Goal: Task Accomplishment & Management: Manage account settings

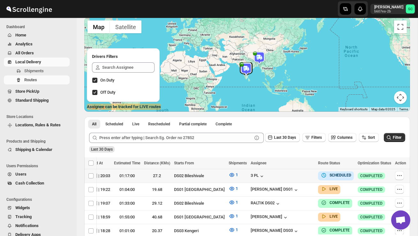
scroll to position [0, 93]
click at [401, 171] on button "button" at bounding box center [399, 175] width 9 height 9
checkbox input "true"
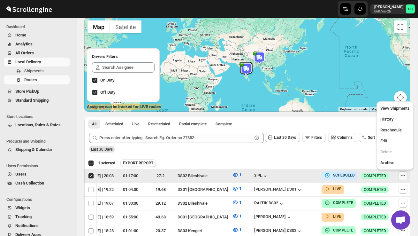
scroll to position [0, 0]
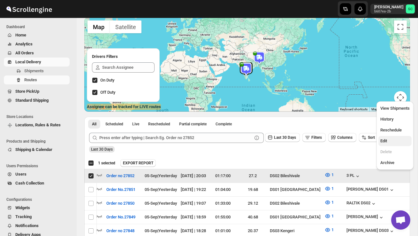
click at [389, 137] on button "Edit" at bounding box center [395, 141] width 33 height 10
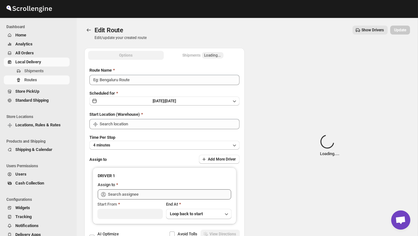
type input "Order no 27852"
type input "DS02 Bileshivale"
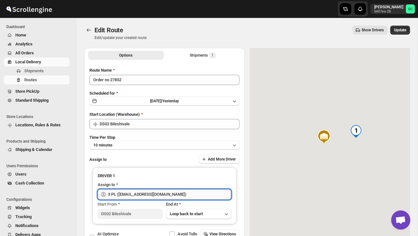
click at [208, 192] on input "3 PL ([EMAIL_ADDRESS][DOMAIN_NAME])" at bounding box center [169, 194] width 123 height 10
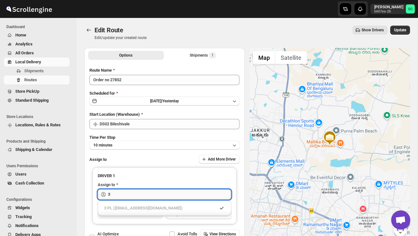
type input "3"
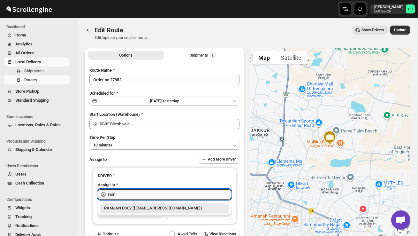
click at [211, 206] on div "RAMJAN DS02 ([EMAIL_ADDRESS][DOMAIN_NAME])" at bounding box center [164, 208] width 121 height 6
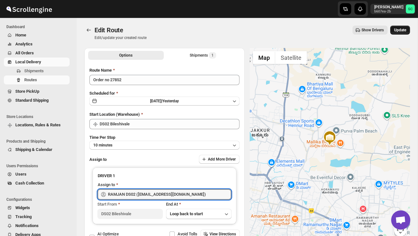
type input "RAMJAN DS02 ([EMAIL_ADDRESS][DOMAIN_NAME])"
click at [401, 33] on button "Update" at bounding box center [400, 30] width 20 height 9
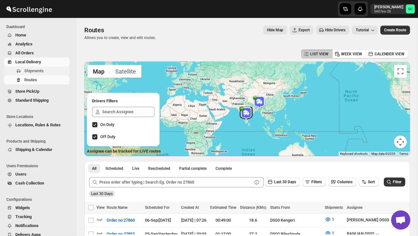
click at [40, 72] on span "Shipments" at bounding box center [33, 70] width 19 height 5
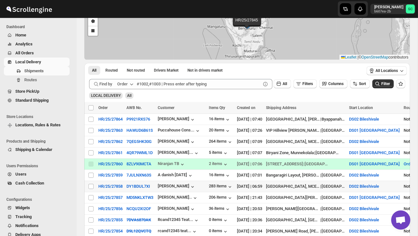
scroll to position [59, 0]
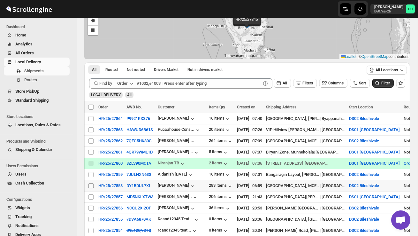
click at [91, 186] on input "Select shipment" at bounding box center [90, 185] width 5 height 5
checkbox input "true"
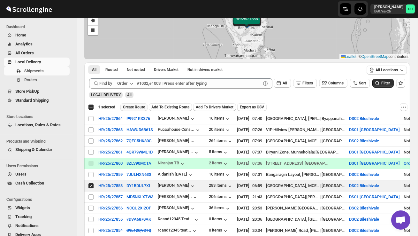
click at [137, 108] on span "Create Route" at bounding box center [134, 106] width 22 height 5
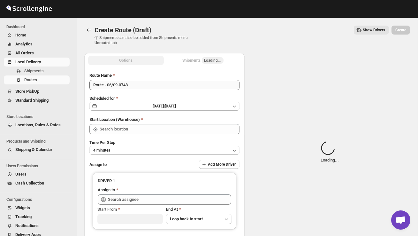
type input "DS02 Bileshivale"
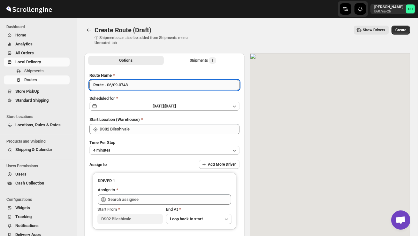
click at [136, 87] on input "Route - 06/09-0748" at bounding box center [164, 85] width 150 height 10
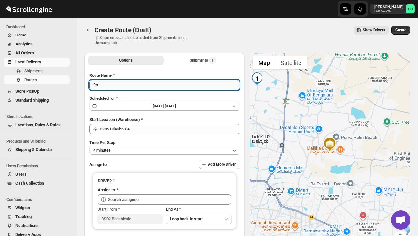
type input "R"
type input "Order no 27858"
click at [138, 150] on button "4 minutes" at bounding box center [164, 150] width 150 height 9
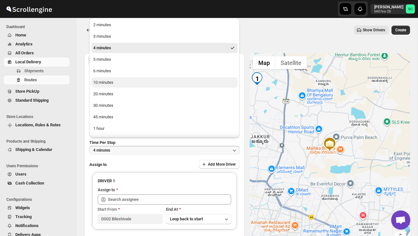
click at [115, 85] on button "10 minutes" at bounding box center [164, 82] width 146 height 10
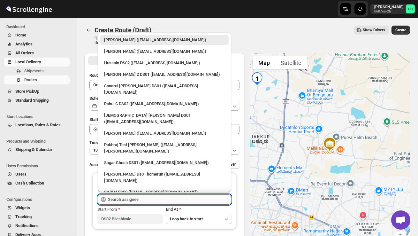
click at [132, 196] on input "text" at bounding box center [169, 199] width 123 height 10
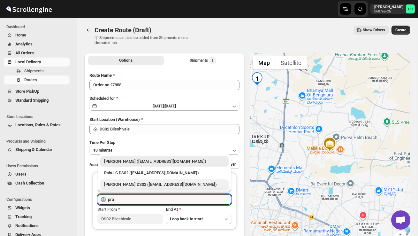
click at [135, 182] on div "[PERSON_NAME] DS02 ([EMAIL_ADDRESS][DOMAIN_NAME])" at bounding box center [164, 184] width 121 height 6
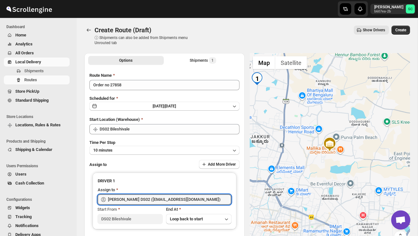
type input "[PERSON_NAME] DS02 ([EMAIL_ADDRESS][DOMAIN_NAME])"
click at [396, 30] on span "Create" at bounding box center [401, 29] width 11 height 5
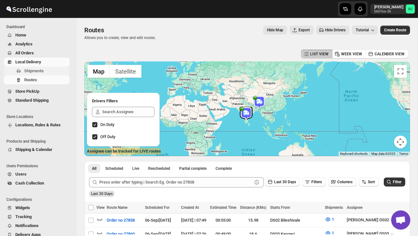
click at [42, 68] on span "Shipments" at bounding box center [46, 71] width 44 height 6
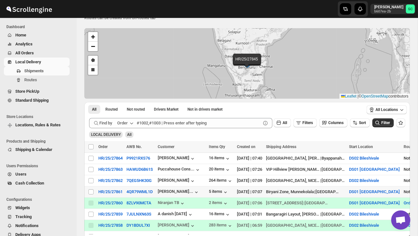
scroll to position [21, 0]
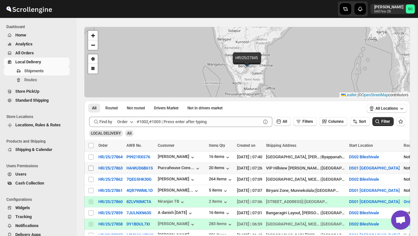
click at [90, 169] on input "Select shipment" at bounding box center [90, 167] width 5 height 5
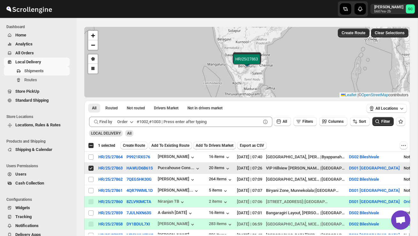
click at [90, 169] on input "Select shipment" at bounding box center [90, 167] width 5 height 5
checkbox input "false"
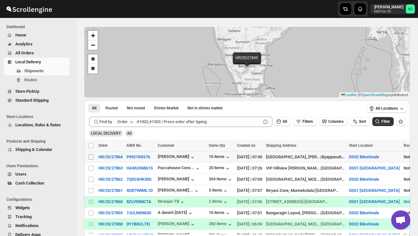
click at [90, 158] on input "Select shipment" at bounding box center [90, 156] width 5 height 5
checkbox input "true"
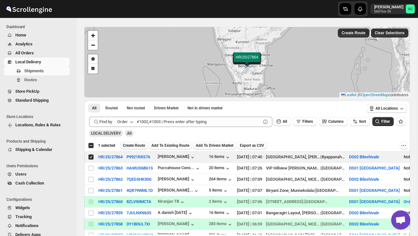
click at [131, 147] on span "Create Route" at bounding box center [134, 145] width 22 height 5
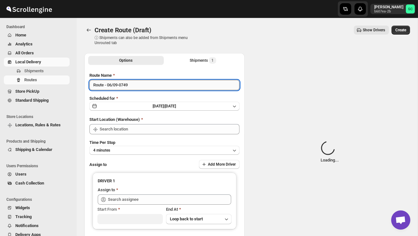
click at [137, 82] on input "Route - 06/09-0749" at bounding box center [164, 85] width 150 height 10
type input "DS02 Bileshivale"
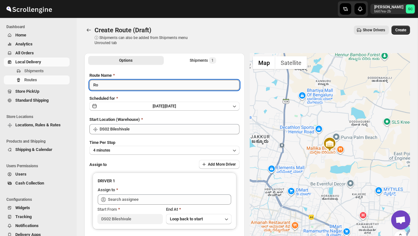
type input "R"
type input "Order no 26864"
click at [149, 150] on button "4 minutes" at bounding box center [164, 150] width 150 height 9
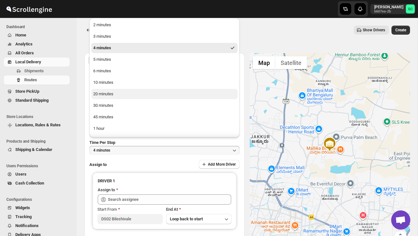
click at [123, 92] on button "20 minutes" at bounding box center [164, 94] width 146 height 10
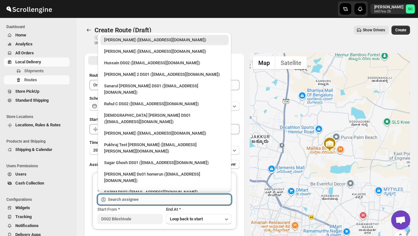
click at [133, 199] on input "text" at bounding box center [169, 199] width 123 height 10
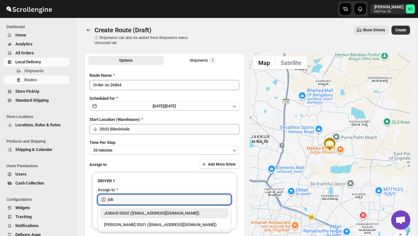
click at [142, 211] on div "JUBAID DS02 ([EMAIL_ADDRESS][DOMAIN_NAME])" at bounding box center [164, 213] width 121 height 6
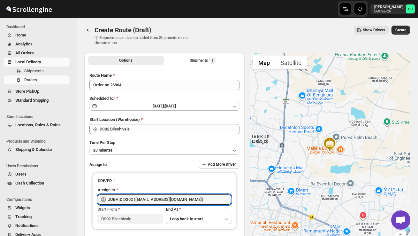
type input "JUBAID DS02 ([EMAIL_ADDRESS][DOMAIN_NAME])"
click at [399, 25] on div "Create Route (Draft). This page is ready Create Route (Draft) ⓘ Shipments can a…" at bounding box center [247, 35] width 326 height 35
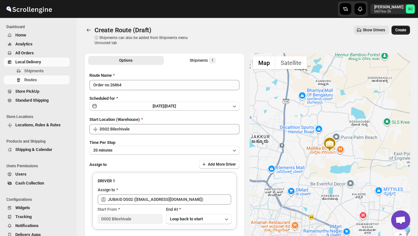
click at [403, 30] on span "Create" at bounding box center [401, 29] width 11 height 5
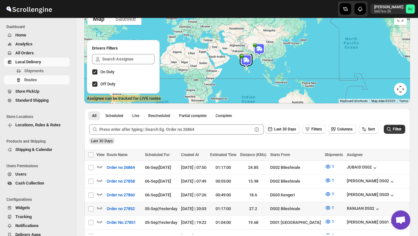
scroll to position [54, 0]
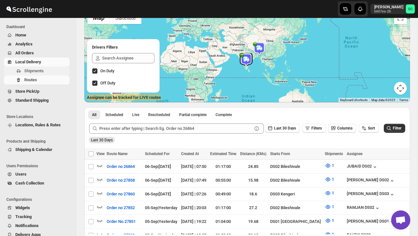
click at [44, 70] on span "Shipments" at bounding box center [33, 70] width 19 height 5
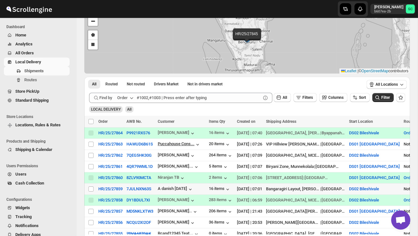
scroll to position [46, 0]
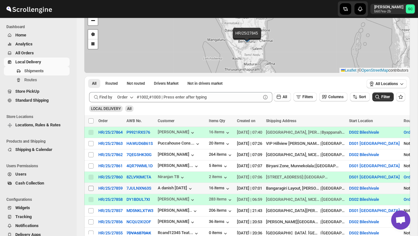
click at [94, 187] on span at bounding box center [91, 188] width 6 height 6
click at [94, 187] on input "Select shipment" at bounding box center [90, 188] width 5 height 5
click at [91, 187] on input "Select shipment" at bounding box center [90, 188] width 5 height 5
checkbox input "true"
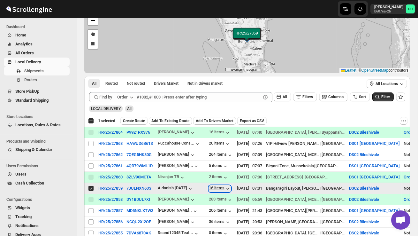
click at [224, 188] on div "16 items" at bounding box center [220, 188] width 22 height 6
click at [136, 117] on button "Create Route" at bounding box center [133, 121] width 27 height 8
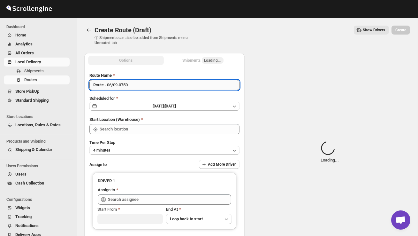
type input "DS02 Bileshivale"
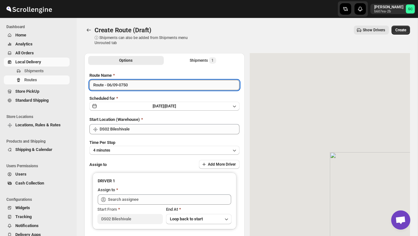
click at [136, 88] on input "Route - 06/09-0750" at bounding box center [164, 85] width 150 height 10
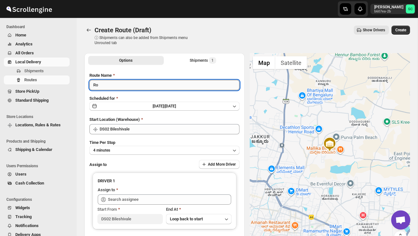
type input "R"
type input "Order no 27859"
click at [150, 149] on button "4 minutes" at bounding box center [164, 150] width 150 height 9
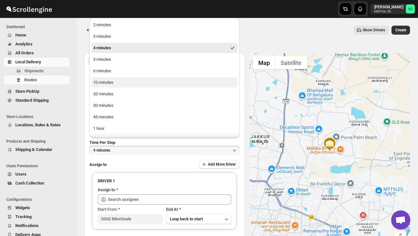
click at [116, 80] on button "10 minutes" at bounding box center [164, 82] width 146 height 10
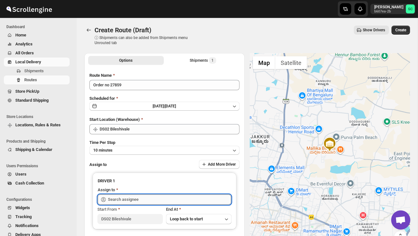
click at [130, 198] on input "text" at bounding box center [169, 199] width 123 height 10
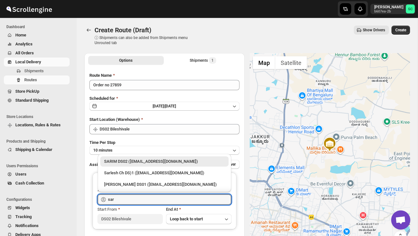
click at [152, 163] on div "SARIM DS02 ([EMAIL_ADDRESS][DOMAIN_NAME])" at bounding box center [164, 161] width 121 height 6
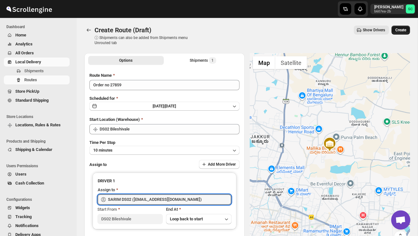
type input "SARIM DS02 ([EMAIL_ADDRESS][DOMAIN_NAME])"
click at [401, 28] on span "Create" at bounding box center [401, 29] width 11 height 5
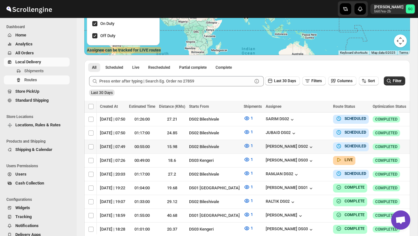
scroll to position [0, 100]
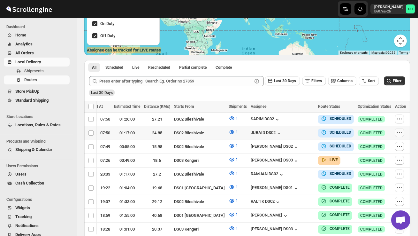
click at [399, 133] on icon "button" at bounding box center [399, 132] width 6 height 6
checkbox input "true"
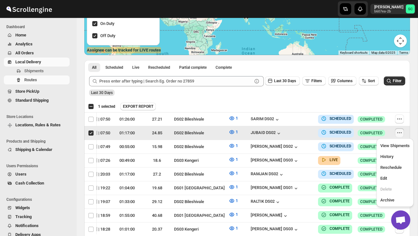
scroll to position [0, 0]
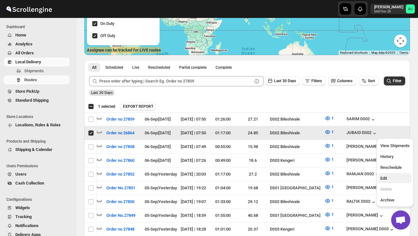
click at [385, 179] on span "Edit" at bounding box center [383, 178] width 7 height 5
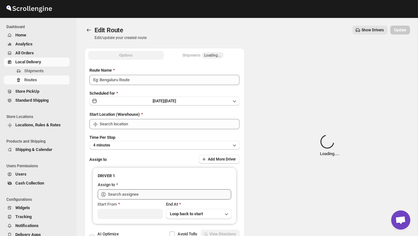
type input "Order no 26864"
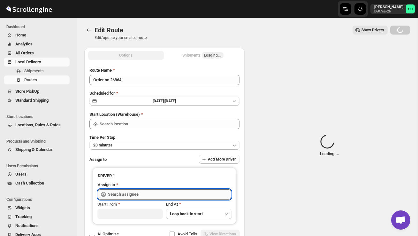
type input "DS02 Bileshivale"
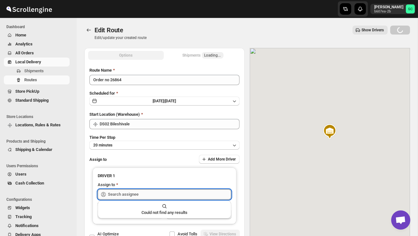
click at [185, 193] on input "text" at bounding box center [169, 194] width 123 height 10
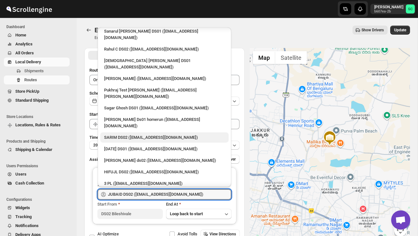
scroll to position [54, 0]
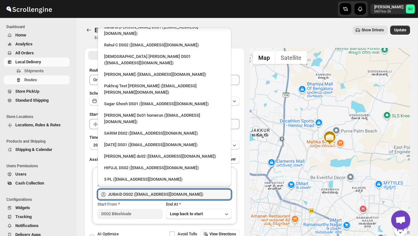
click at [148, 165] on div "HIFUJL DS02 ([EMAIL_ADDRESS][DOMAIN_NAME])" at bounding box center [164, 168] width 121 height 6
type input "HIFUJL DS02 ([EMAIL_ADDRESS][DOMAIN_NAME])"
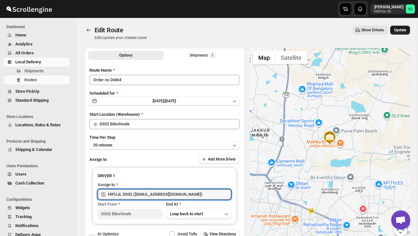
click at [396, 30] on span "Update" at bounding box center [400, 29] width 12 height 5
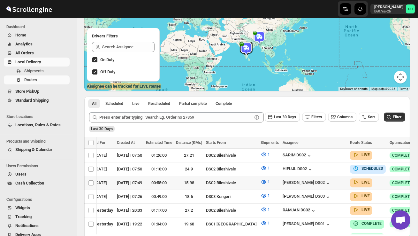
scroll to position [0, 100]
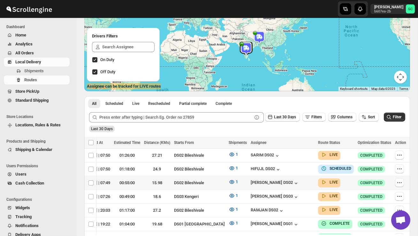
click at [399, 180] on icon "button" at bounding box center [399, 182] width 6 height 6
checkbox input "true"
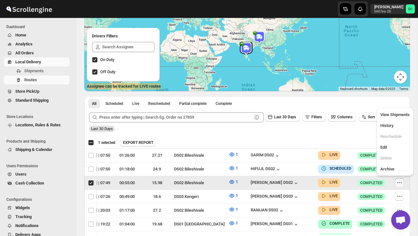
scroll to position [0, 0]
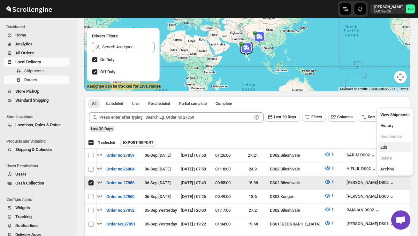
click at [395, 146] on span "Edit" at bounding box center [394, 147] width 29 height 6
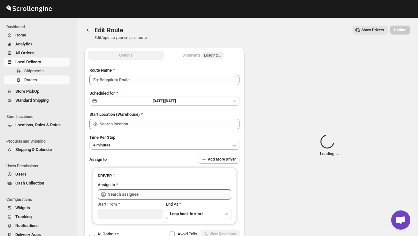
type input "Order no 27858"
type input "DS02 Bileshivale"
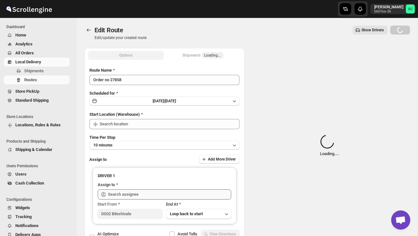
type input "DS02 Bileshivale"
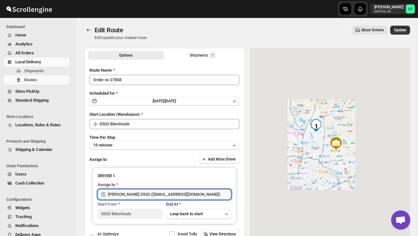
click at [193, 192] on input "[PERSON_NAME] DS02 ([EMAIL_ADDRESS][DOMAIN_NAME])" at bounding box center [169, 194] width 123 height 10
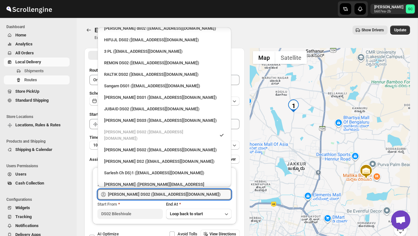
scroll to position [182, 0]
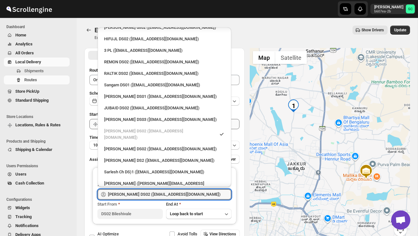
click at [124, 157] on div "[PERSON_NAME] DS2 ([EMAIL_ADDRESS][DOMAIN_NAME])" at bounding box center [164, 160] width 121 height 6
type input "[PERSON_NAME] DS2 ([EMAIL_ADDRESS][DOMAIN_NAME])"
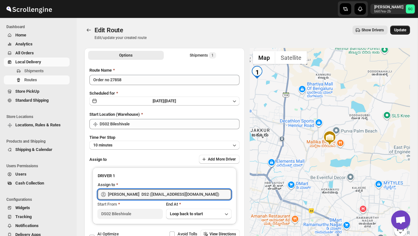
click at [404, 29] on span "Update" at bounding box center [400, 29] width 12 height 5
